Goal: Transaction & Acquisition: Purchase product/service

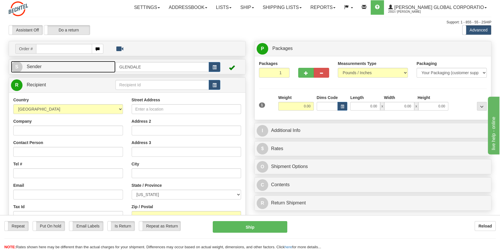
click at [33, 67] on span "Sender" at bounding box center [34, 66] width 15 height 5
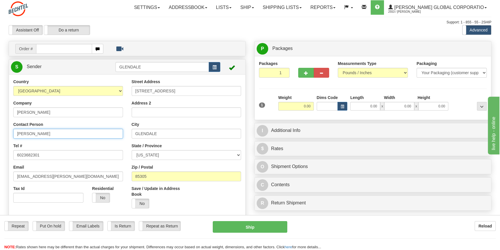
drag, startPoint x: 33, startPoint y: 134, endPoint x: 3, endPoint y: 132, distance: 29.4
click at [3, 132] on div "Toggle navigation Settings Shipping Preferences Fields Preferences New" at bounding box center [250, 247] width 500 height 494
click at [57, 135] on input "[PERSON_NAME]" at bounding box center [68, 134] width 110 height 10
type input "[PERSON_NAME]/[PERSON_NAME]"
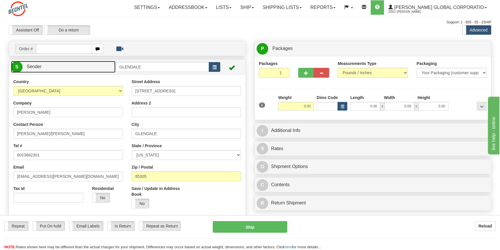
click at [52, 68] on link "S Sender" at bounding box center [63, 67] width 104 height 12
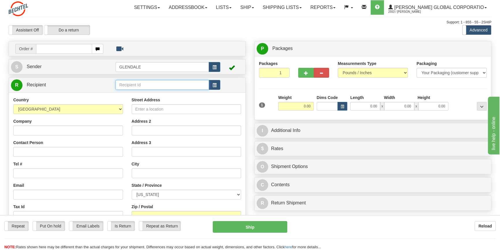
click at [157, 85] on input "text" at bounding box center [161, 85] width 93 height 10
click at [127, 94] on div "RESTON" at bounding box center [161, 94] width 88 height 6
type input "RESTON"
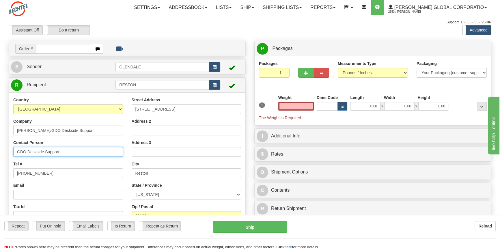
type input "0.00"
drag, startPoint x: 63, startPoint y: 153, endPoint x: 0, endPoint y: 142, distance: 64.1
click at [0, 142] on div "Toggle navigation Settings Shipping Preferences Fields Preferences New" at bounding box center [250, 162] width 500 height 325
type input "A"
type input "[PERSON_NAME]"
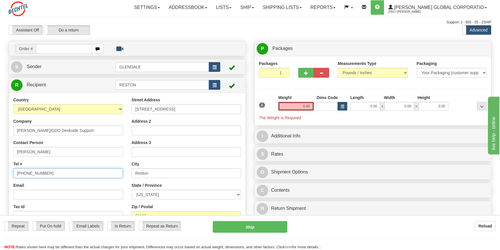
drag, startPoint x: 51, startPoint y: 173, endPoint x: 12, endPoint y: 173, distance: 38.9
click at [12, 173] on div "Country [GEOGRAPHIC_DATA] [GEOGRAPHIC_DATA] [GEOGRAPHIC_DATA] [GEOGRAPHIC_DATA]…" at bounding box center [68, 171] width 118 height 149
type input "5713926593"
drag, startPoint x: 300, startPoint y: 106, endPoint x: 311, endPoint y: 106, distance: 11.2
click at [311, 106] on input "0.00" at bounding box center [295, 106] width 35 height 9
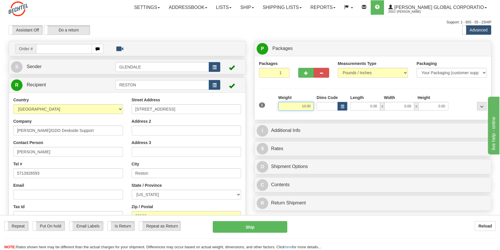
type input "10.00"
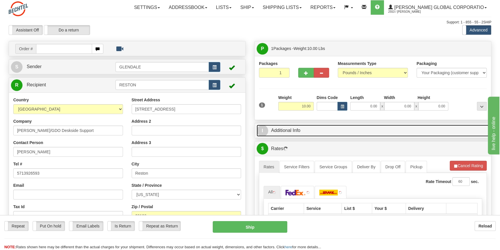
drag, startPoint x: 279, startPoint y: 130, endPoint x: 284, endPoint y: 136, distance: 8.2
click at [279, 130] on link "I Additional Info" at bounding box center [372, 131] width 232 height 12
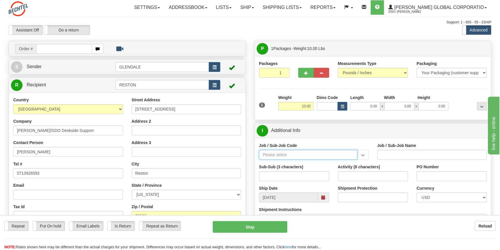
click at [304, 156] on input "Job / Sub-Job Code" at bounding box center [308, 155] width 98 height 10
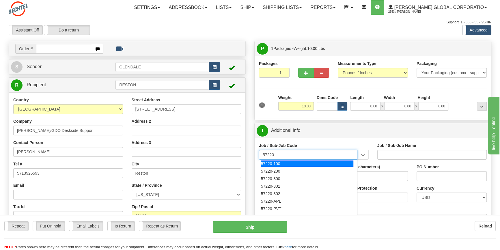
click at [285, 164] on div "57220-100" at bounding box center [306, 163] width 93 height 6
type input "57220-100"
type input "CIRT - CIRT"
type input "57220-100"
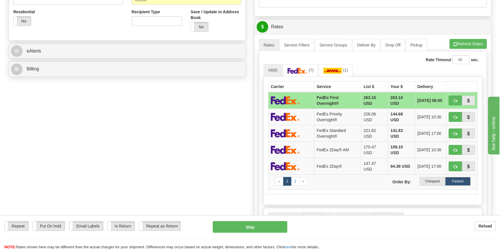
scroll to position [236, 0]
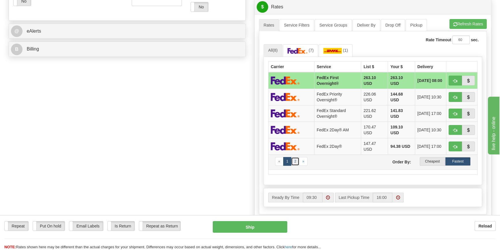
click at [294, 162] on link "2" at bounding box center [295, 161] width 8 height 9
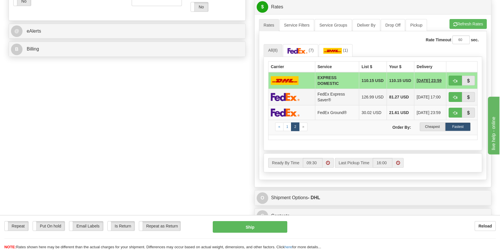
click at [282, 96] on img at bounding box center [285, 97] width 29 height 8
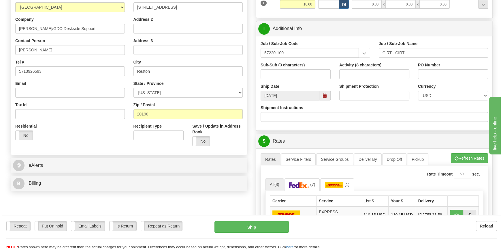
scroll to position [105, 0]
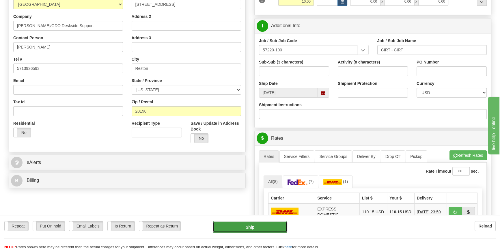
click at [249, 228] on button "Ship" at bounding box center [250, 227] width 75 height 12
type input "20"
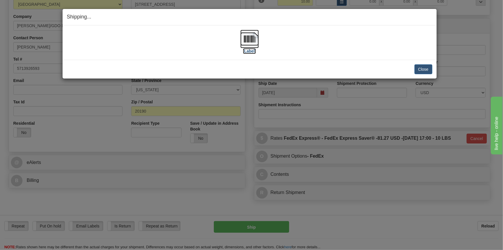
click at [249, 39] on img at bounding box center [250, 39] width 18 height 18
